Goal: Find specific page/section: Find specific page/section

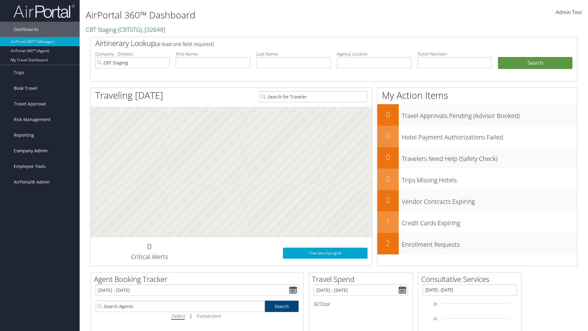
click at [40, 151] on span "Company Admin" at bounding box center [31, 150] width 34 height 15
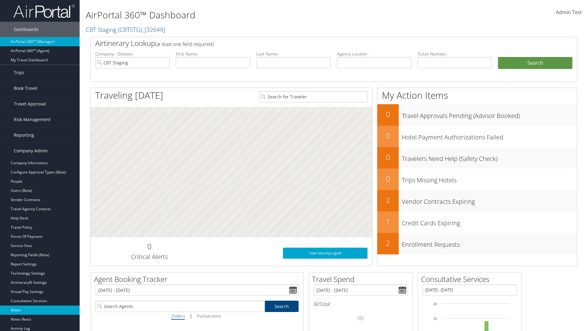
click at [40, 310] on link "Notes" at bounding box center [40, 309] width 80 height 9
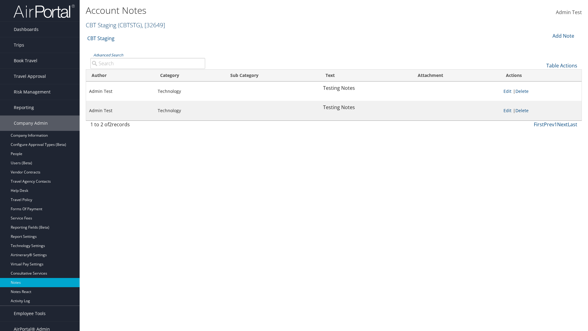
click at [101, 25] on link "CBT Staging ( CBTSTG ) , [ 32649 ]" at bounding box center [125, 25] width 79 height 8
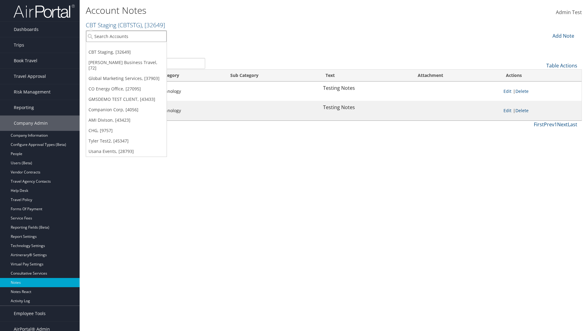
click at [126, 36] on input "search" at bounding box center [126, 36] width 80 height 11
type input "Global Marketing Services"
click at [132, 47] on div "Global Marketing Services (301946), [37903]" at bounding box center [132, 48] width 99 height 6
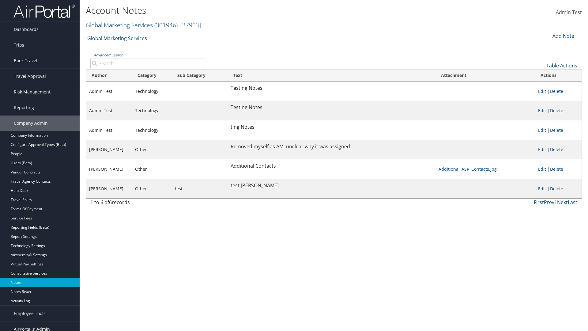
click at [561, 65] on link "Table Actions" at bounding box center [561, 65] width 31 height 7
click at [541, 85] on link "Column Visibility" at bounding box center [541, 85] width 80 height 10
